Goal: Book appointment/travel/reservation

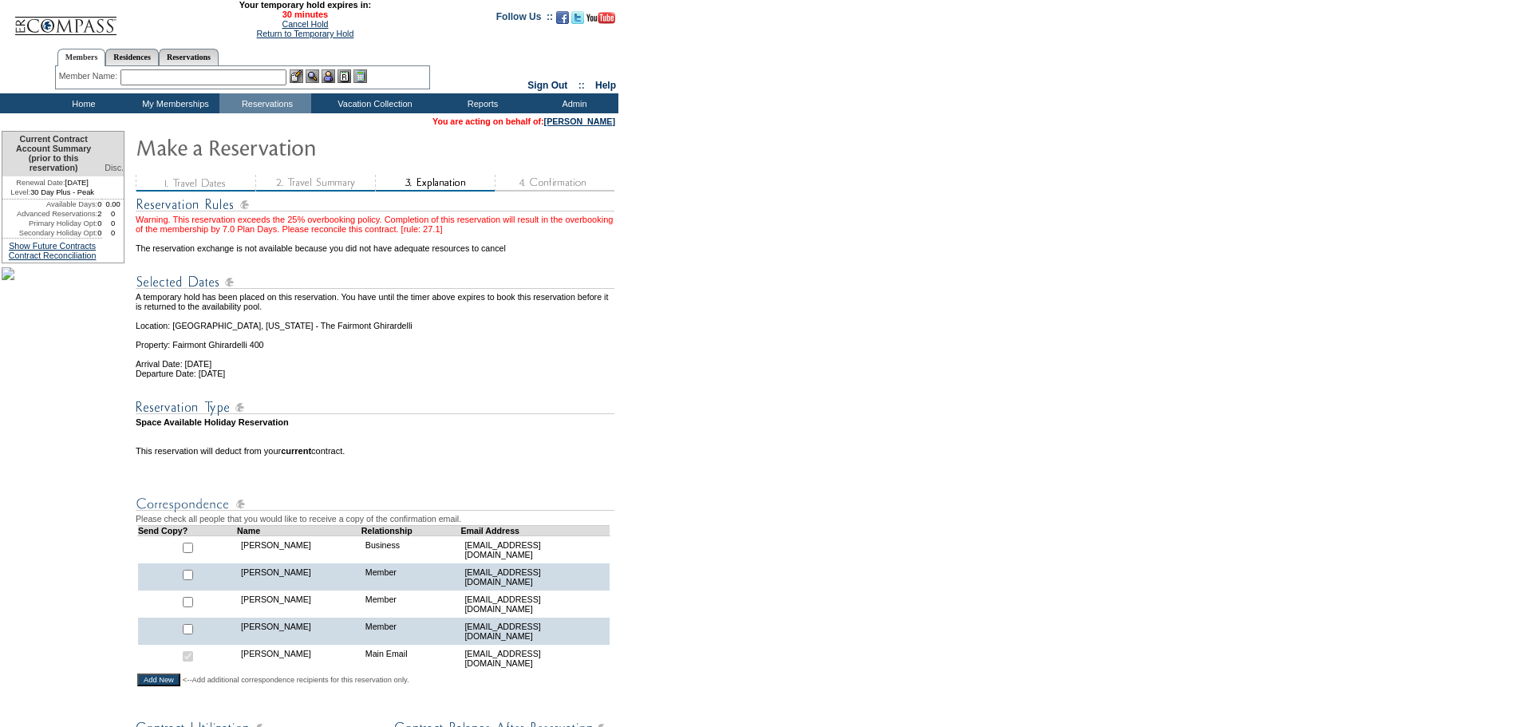
scroll to position [559, 0]
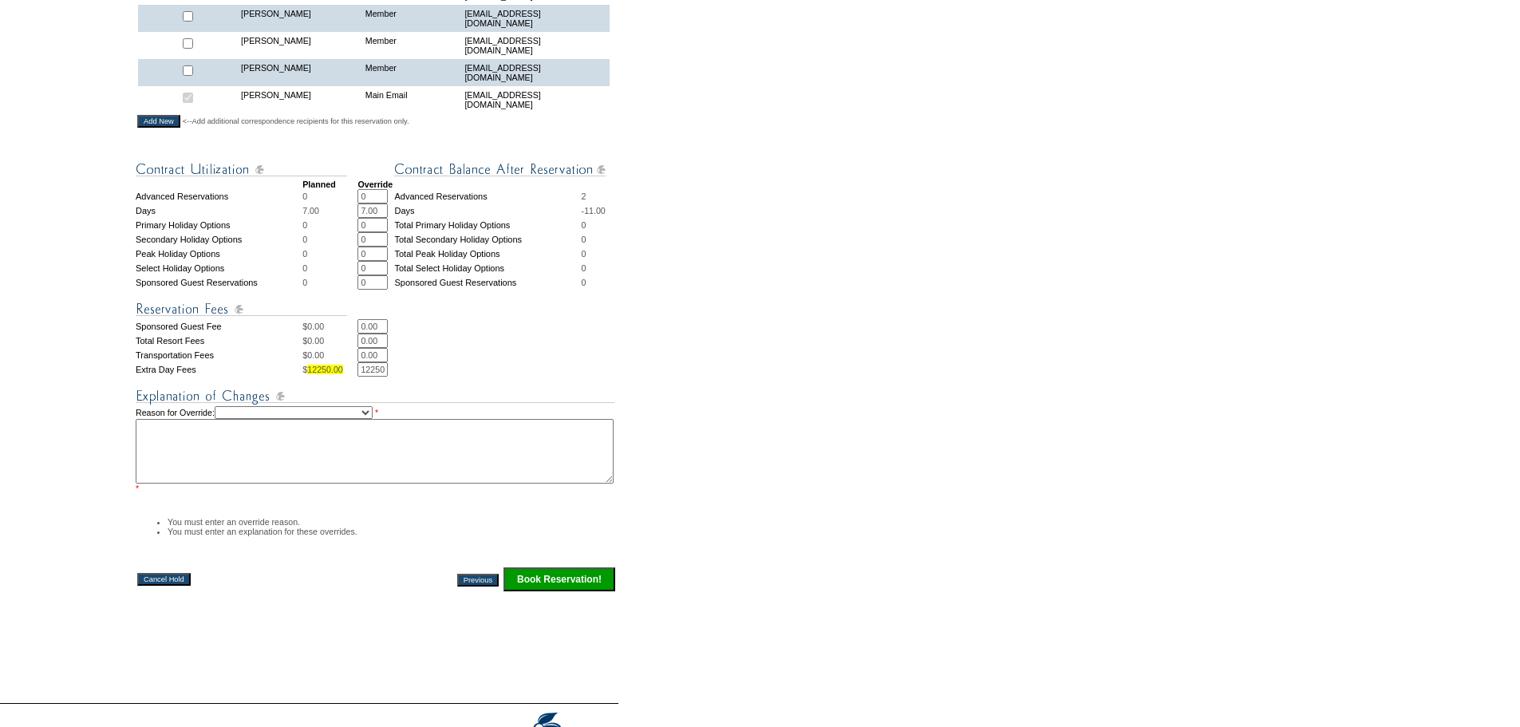
click at [397, 441] on textarea at bounding box center [375, 451] width 478 height 65
click at [373, 419] on select "Creating Continuous Stay Days Rebooked After Cancellation Editing Occupant Expe…" at bounding box center [294, 412] width 158 height 13
select select "1042"
click at [227, 419] on select "Creating Continuous Stay Days Rebooked After Cancellation Editing Occupant Expe…" at bounding box center [294, 412] width 158 height 13
click at [446, 459] on textarea "To enrich screen reader interactions, please activate Accessibility in Grammarl…" at bounding box center [375, 451] width 478 height 65
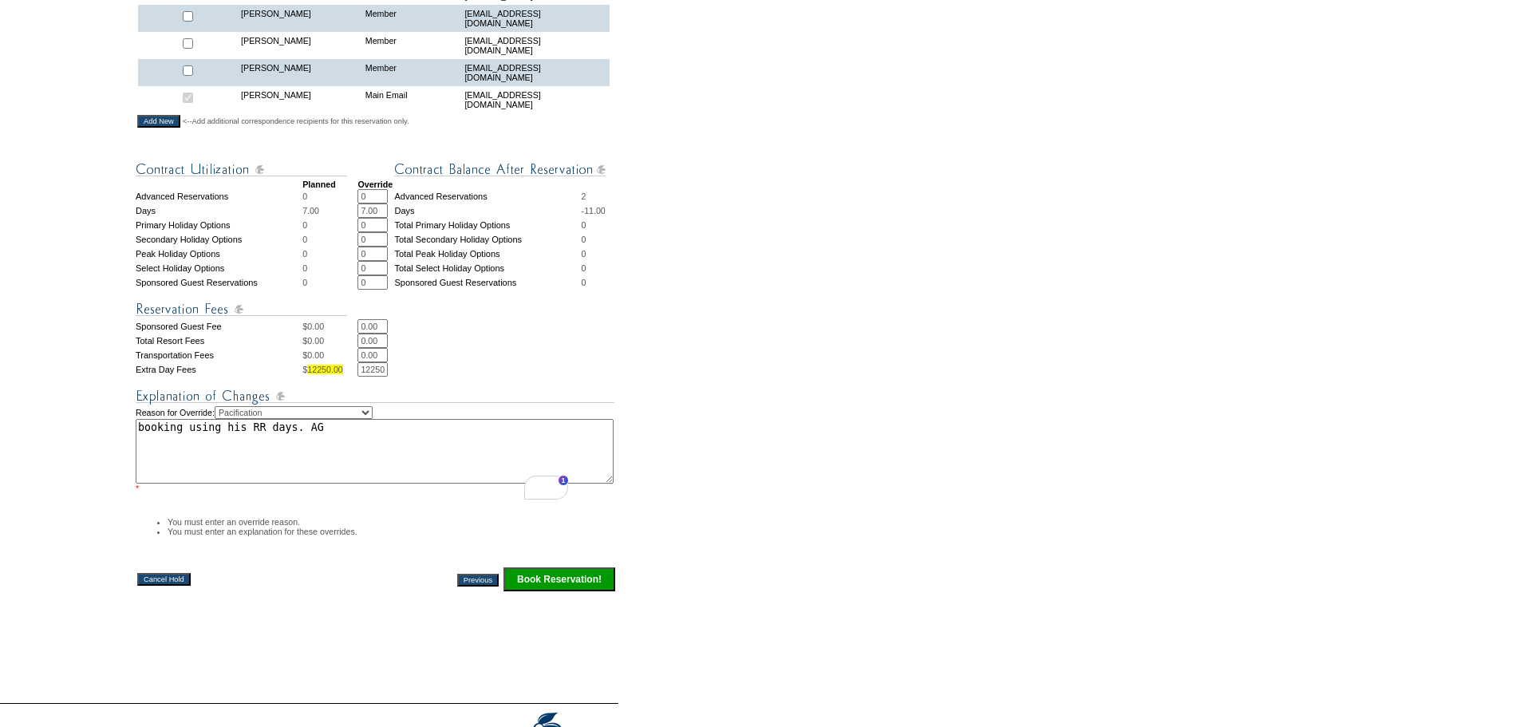
type textarea "booking using his RR days. AG"
click at [540, 591] on input "Book Reservation!" at bounding box center [560, 579] width 112 height 24
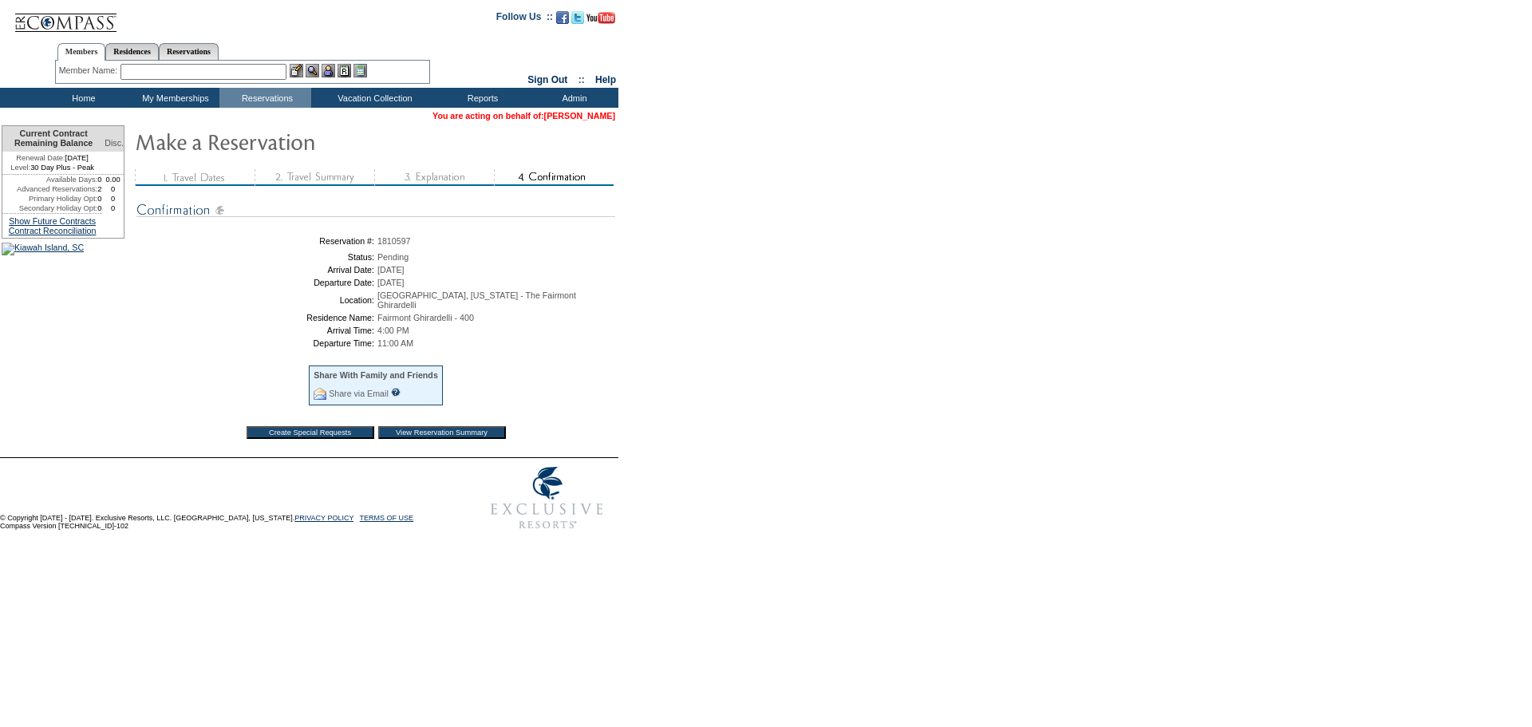
click at [587, 117] on link "[PERSON_NAME]" at bounding box center [579, 116] width 71 height 10
